Goal: Information Seeking & Learning: Understand process/instructions

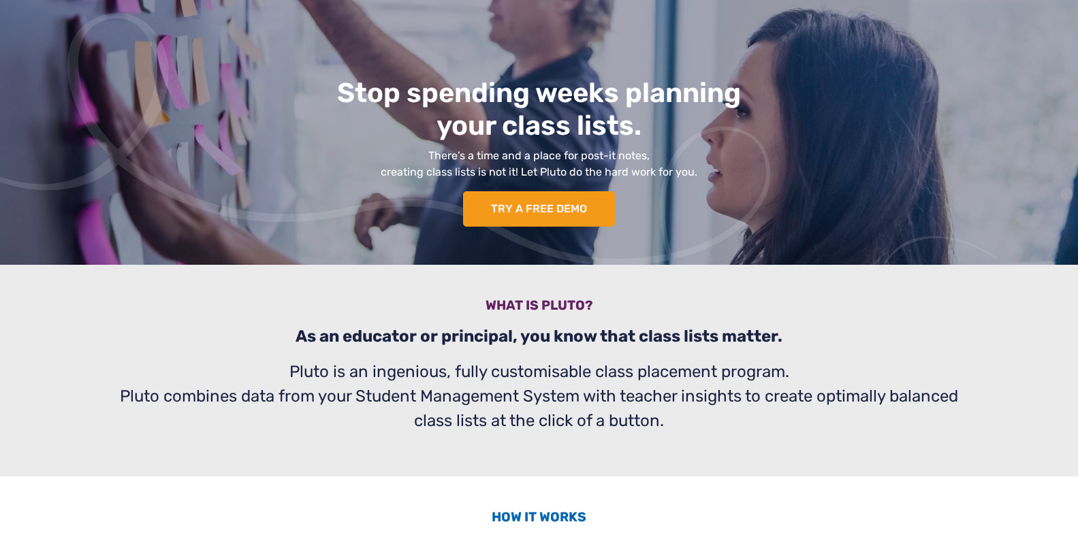
scroll to position [173, 0]
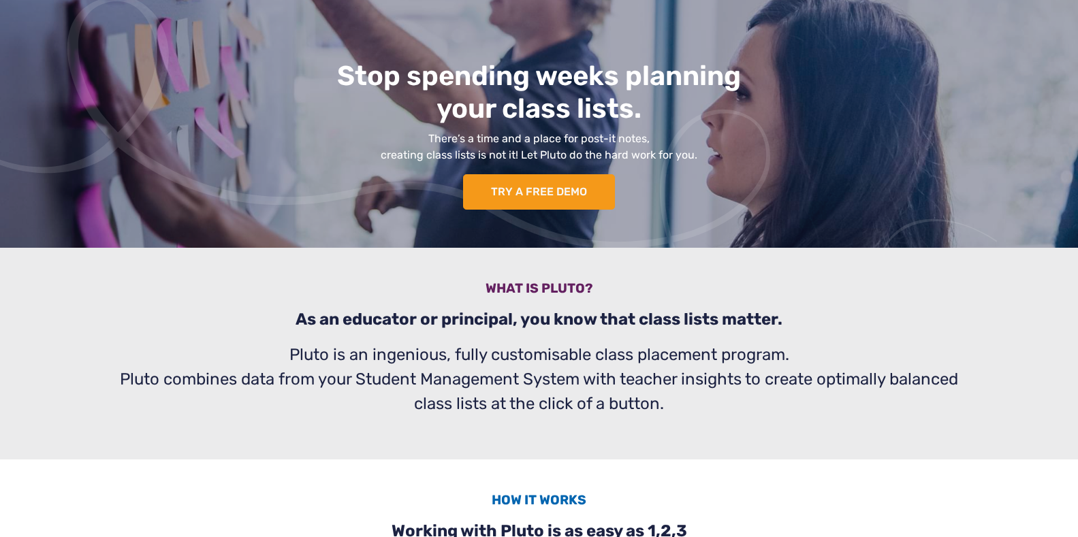
drag, startPoint x: 290, startPoint y: 352, endPoint x: 708, endPoint y: 406, distance: 422.4
click at [708, 406] on p "Pluto is an ingenious, fully customisable class placement program. [PERSON_NAME…" at bounding box center [539, 380] width 866 height 74
copy p "Pluto is an ingenious, fully customisable class placement program. [PERSON_NAME…"
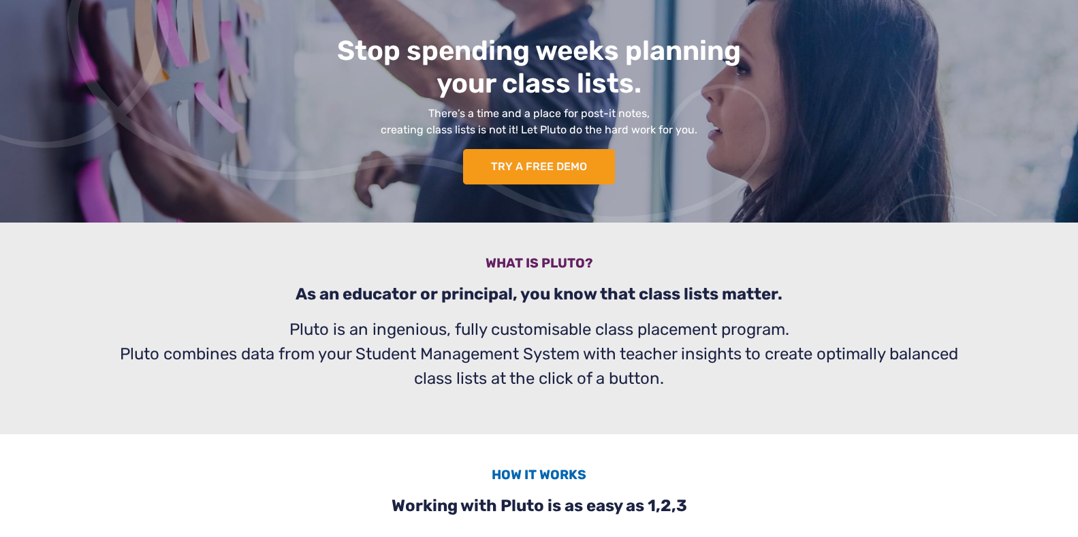
scroll to position [0, 0]
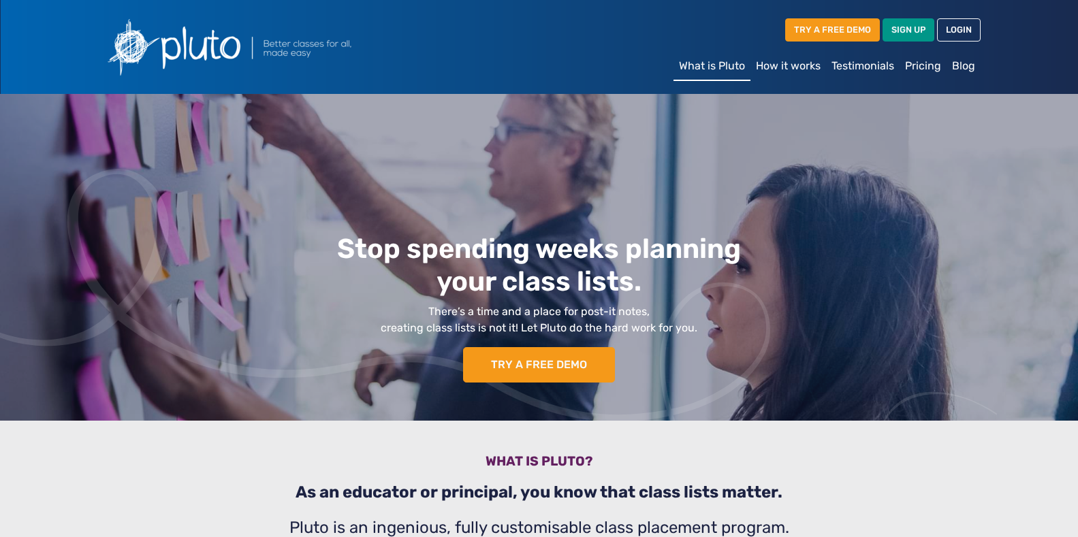
click at [789, 68] on link "How it works" at bounding box center [789, 65] width 76 height 27
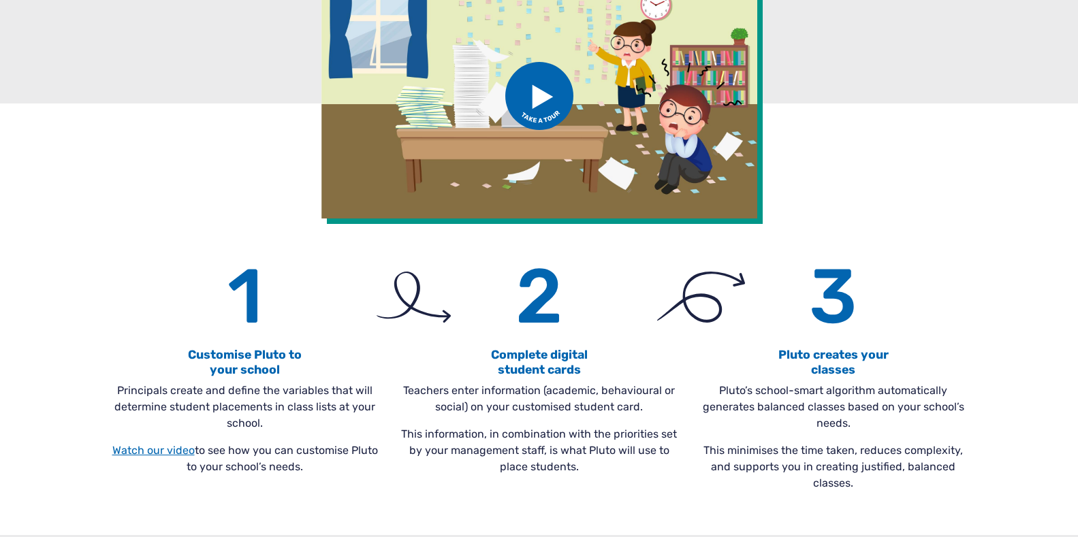
scroll to position [200, 0]
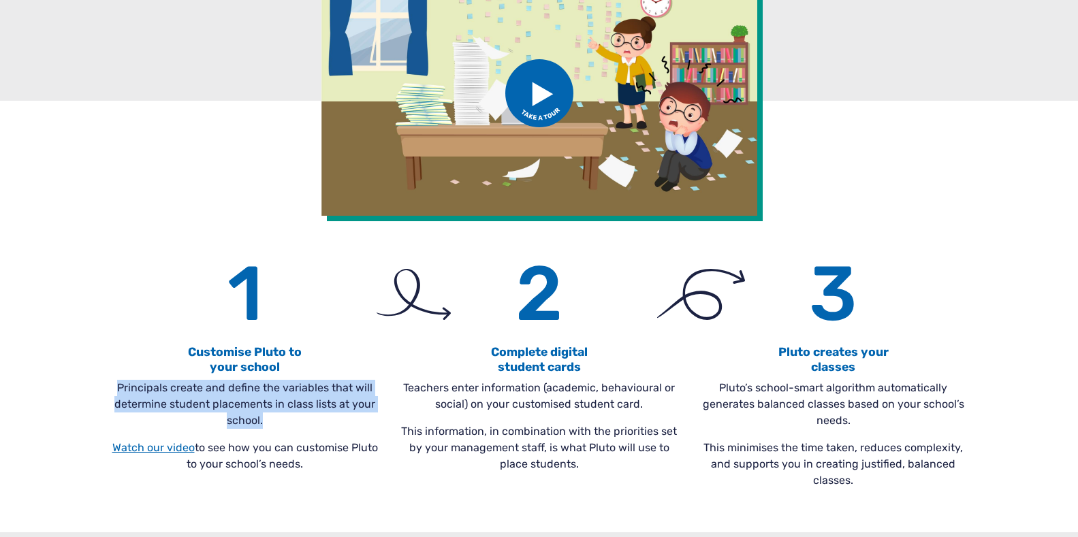
drag, startPoint x: 119, startPoint y: 384, endPoint x: 266, endPoint y: 423, distance: 152.2
click at [266, 423] on p "Principals create and define the variables that will determine student placemen…" at bounding box center [245, 404] width 278 height 49
copy p "Principals create and define the variables that will determine student placemen…"
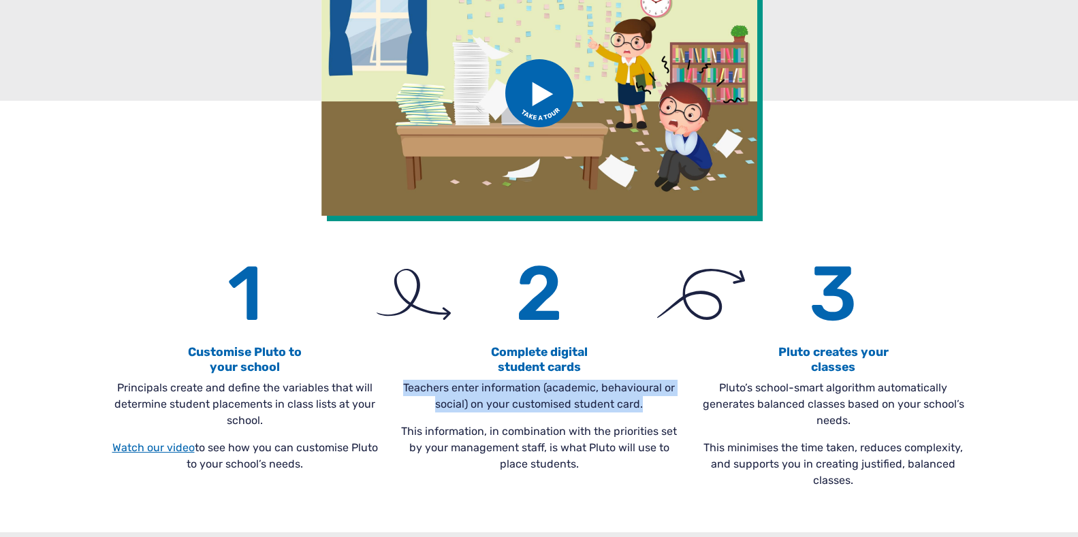
drag, startPoint x: 404, startPoint y: 386, endPoint x: 667, endPoint y: 405, distance: 263.6
click at [667, 405] on p "Teachers enter information (academic, behavioural or social) on your customised…" at bounding box center [540, 396] width 278 height 33
copy p "Teachers enter information (academic, behavioural or social) on your customised…"
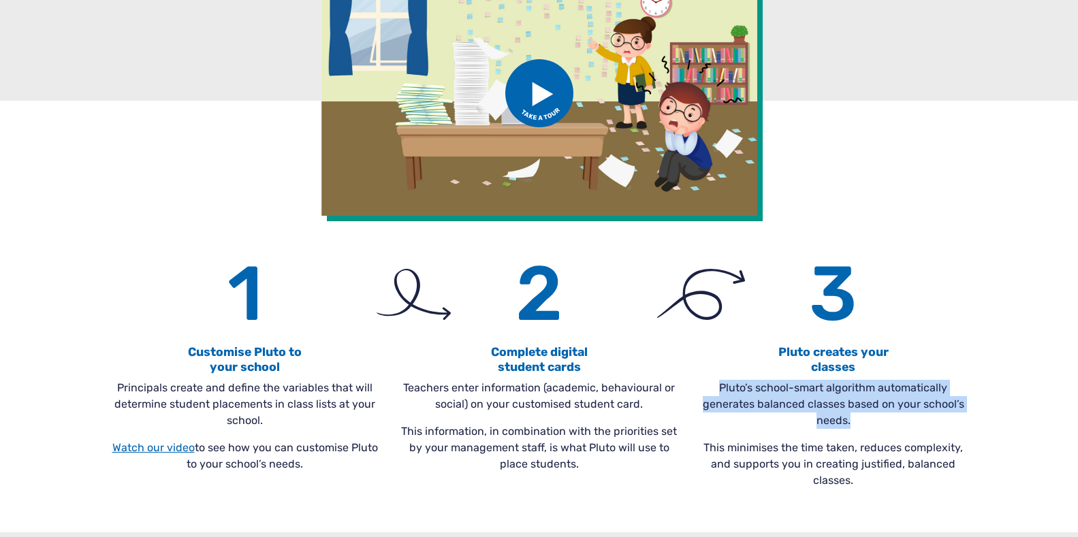
drag, startPoint x: 719, startPoint y: 386, endPoint x: 871, endPoint y: 416, distance: 154.8
click at [871, 416] on p "Pluto’s school-smart algorithm automatically generates balanced classes based o…" at bounding box center [834, 404] width 278 height 49
copy p "Pluto’s school-smart algorithm automatically generates balanced classes based o…"
